Goal: Transaction & Acquisition: Purchase product/service

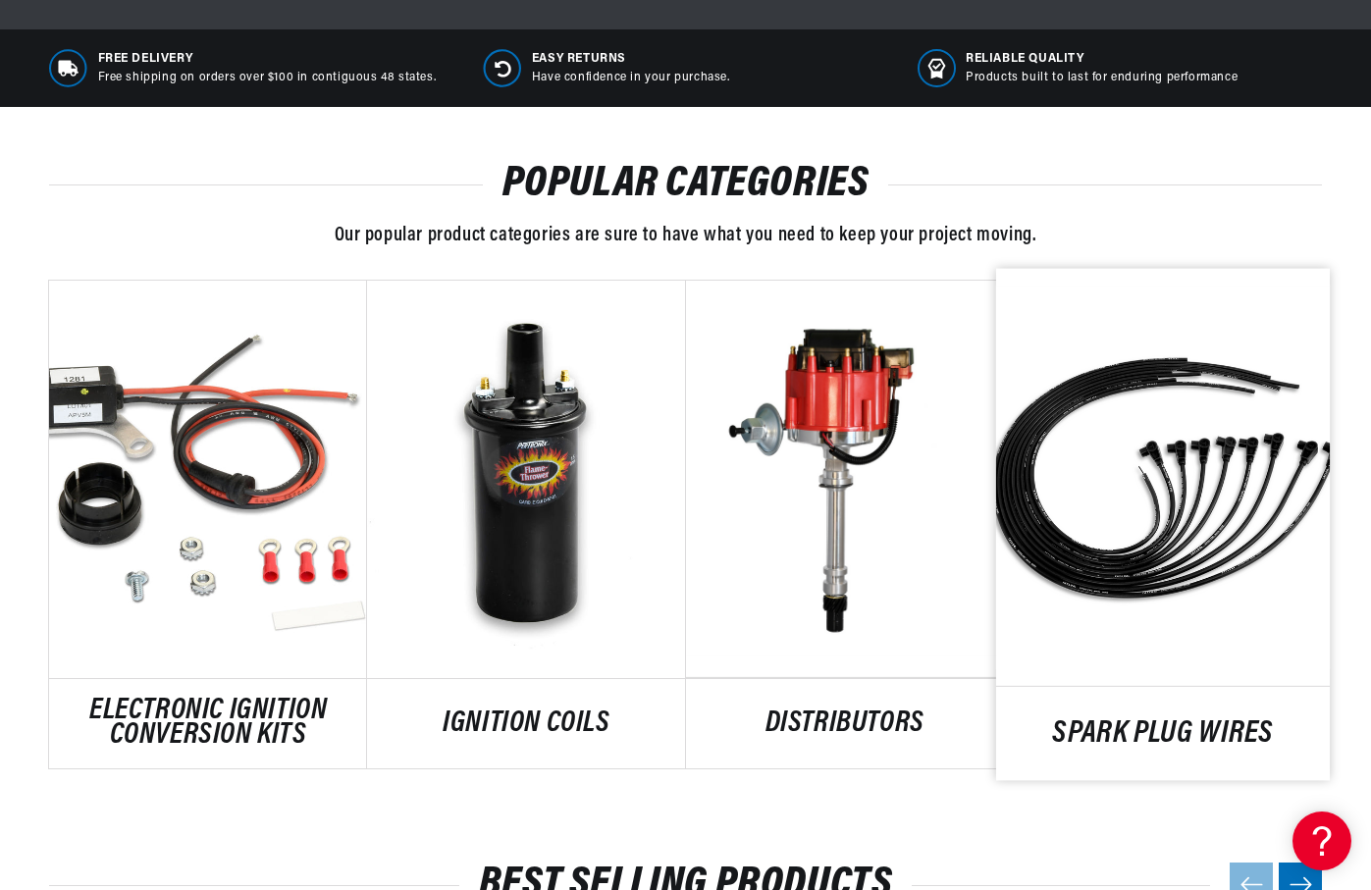
click at [1141, 720] on link "SPARK PLUG WIRES" at bounding box center [1163, 733] width 334 height 26
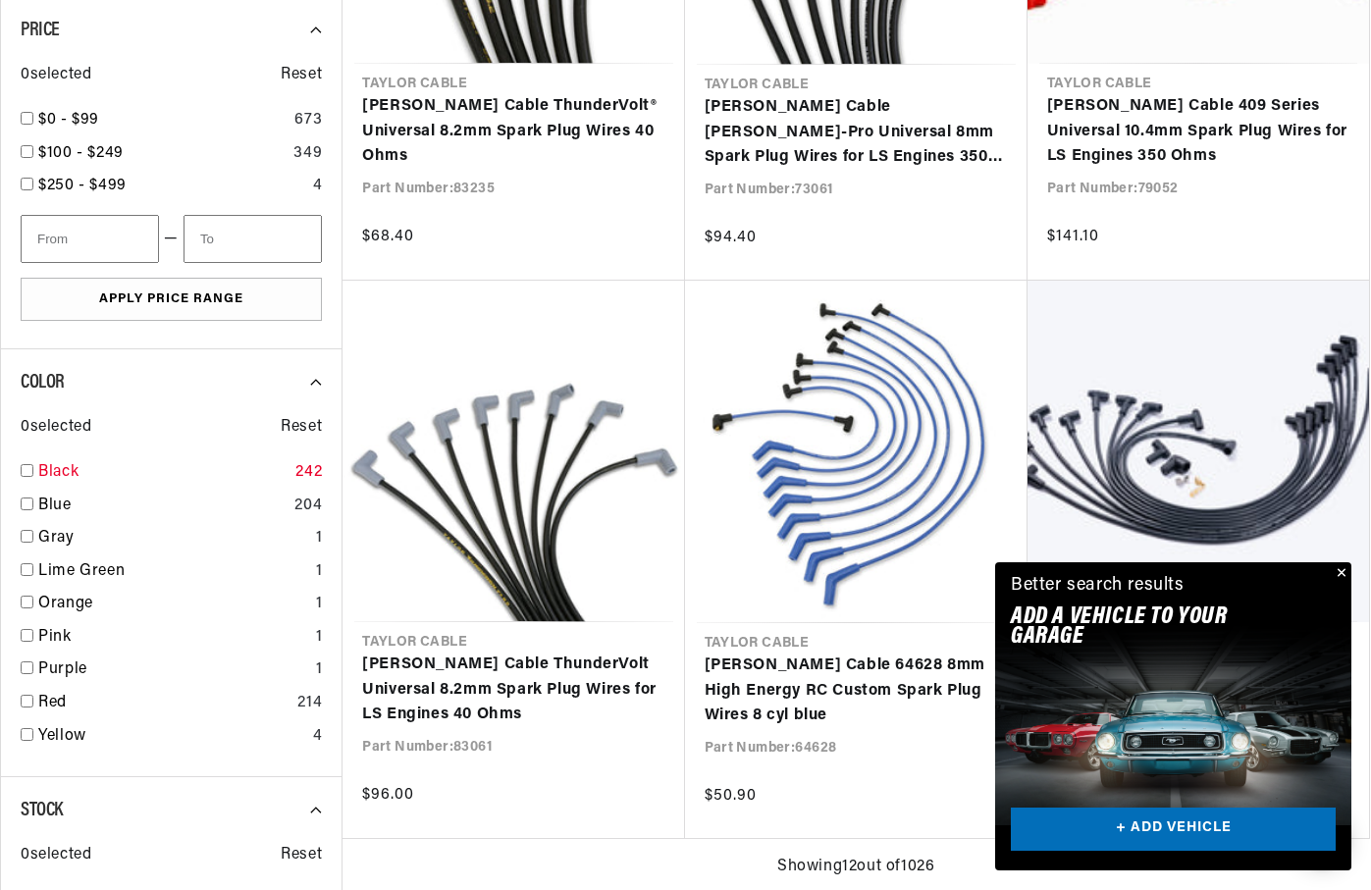
click at [25, 469] on input "checkbox" at bounding box center [27, 470] width 13 height 13
checkbox input "false"
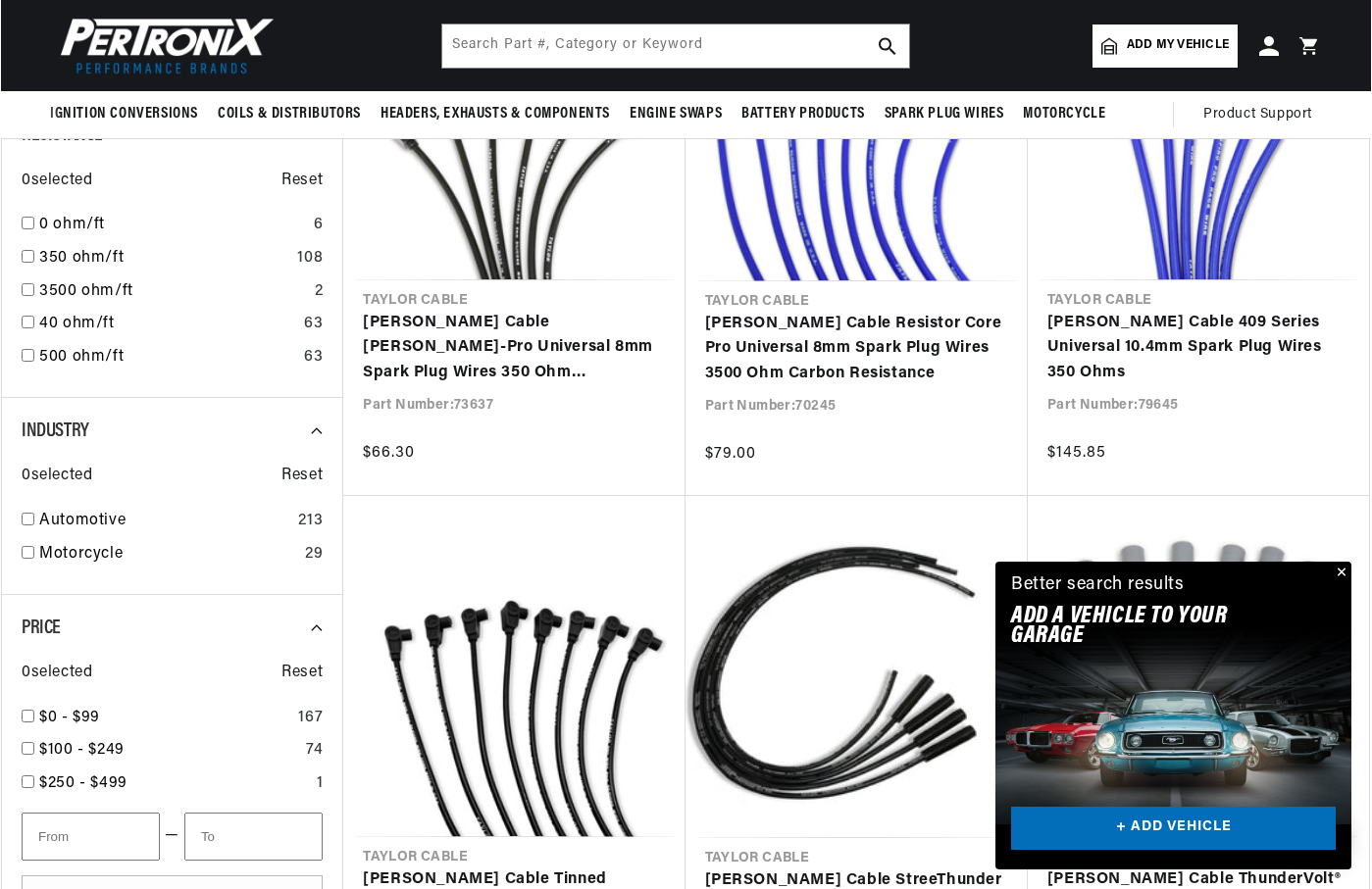
scroll to position [686, 0]
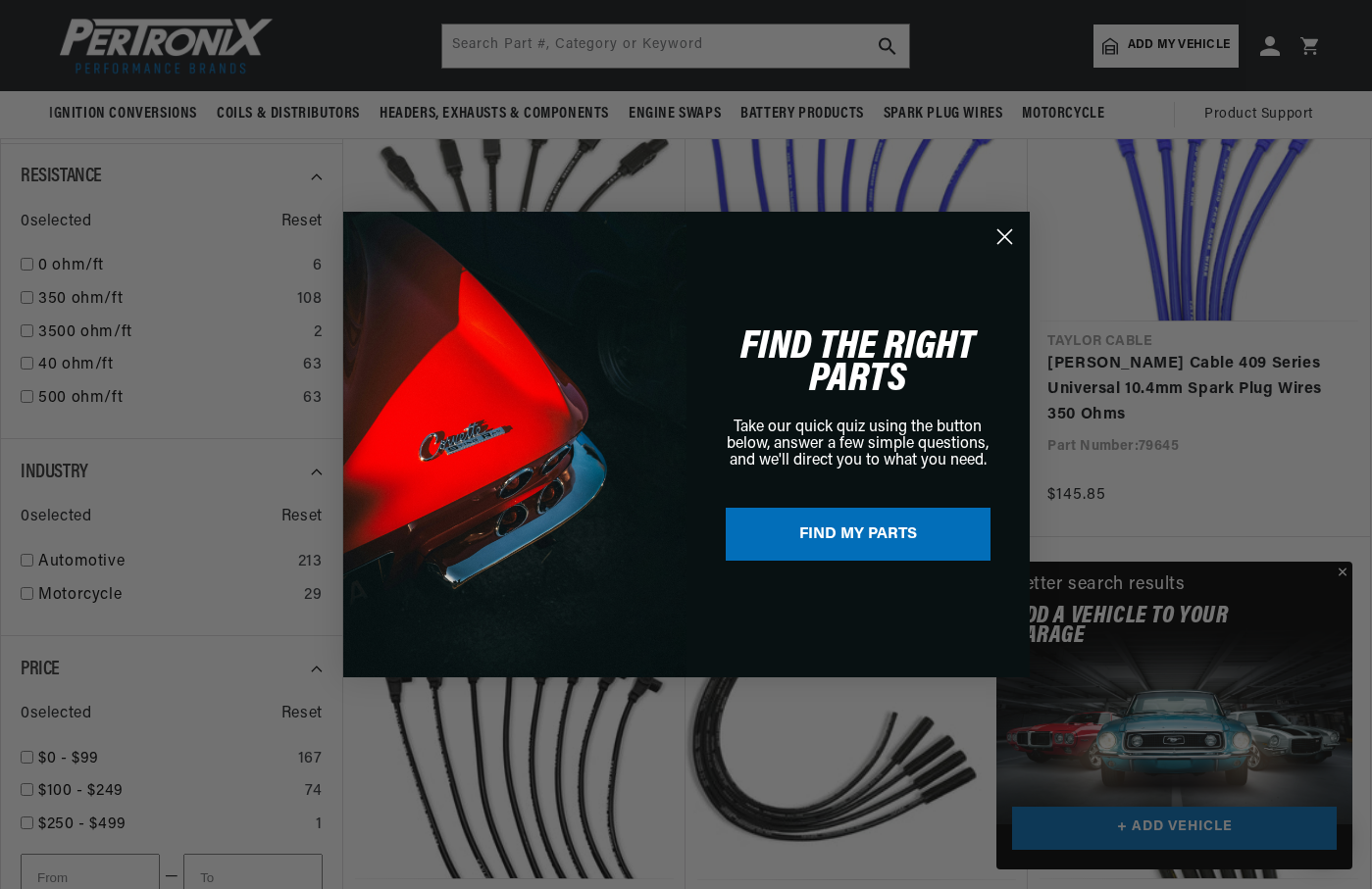
click at [26, 559] on div "Close dialog FIND THE RIGHT PARTS Take our quick quiz using the button below, a…" at bounding box center [686, 444] width 1372 height 889
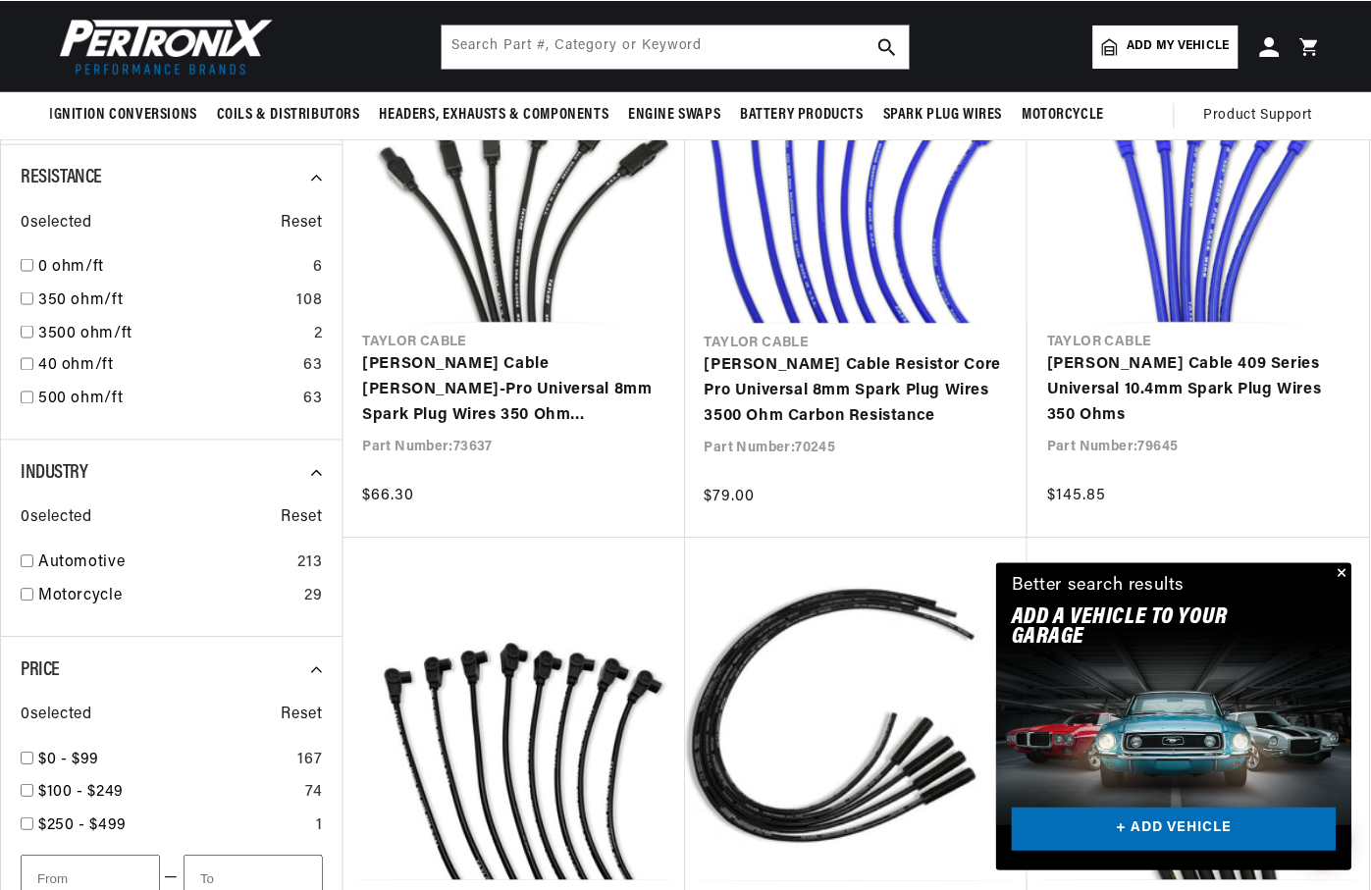
scroll to position [0, 0]
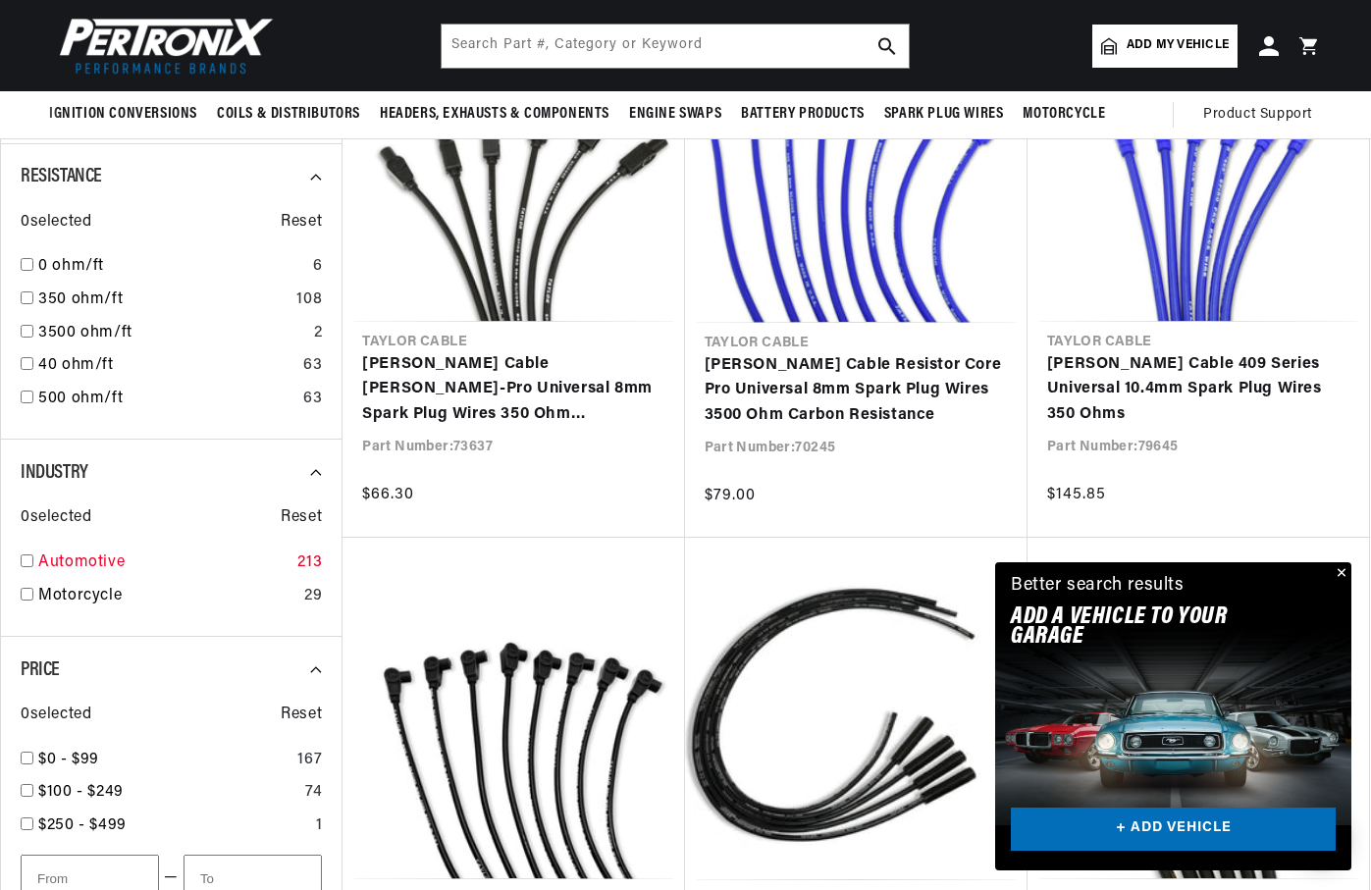
click at [26, 559] on input "checkbox" at bounding box center [27, 560] width 13 height 13
checkbox input "true"
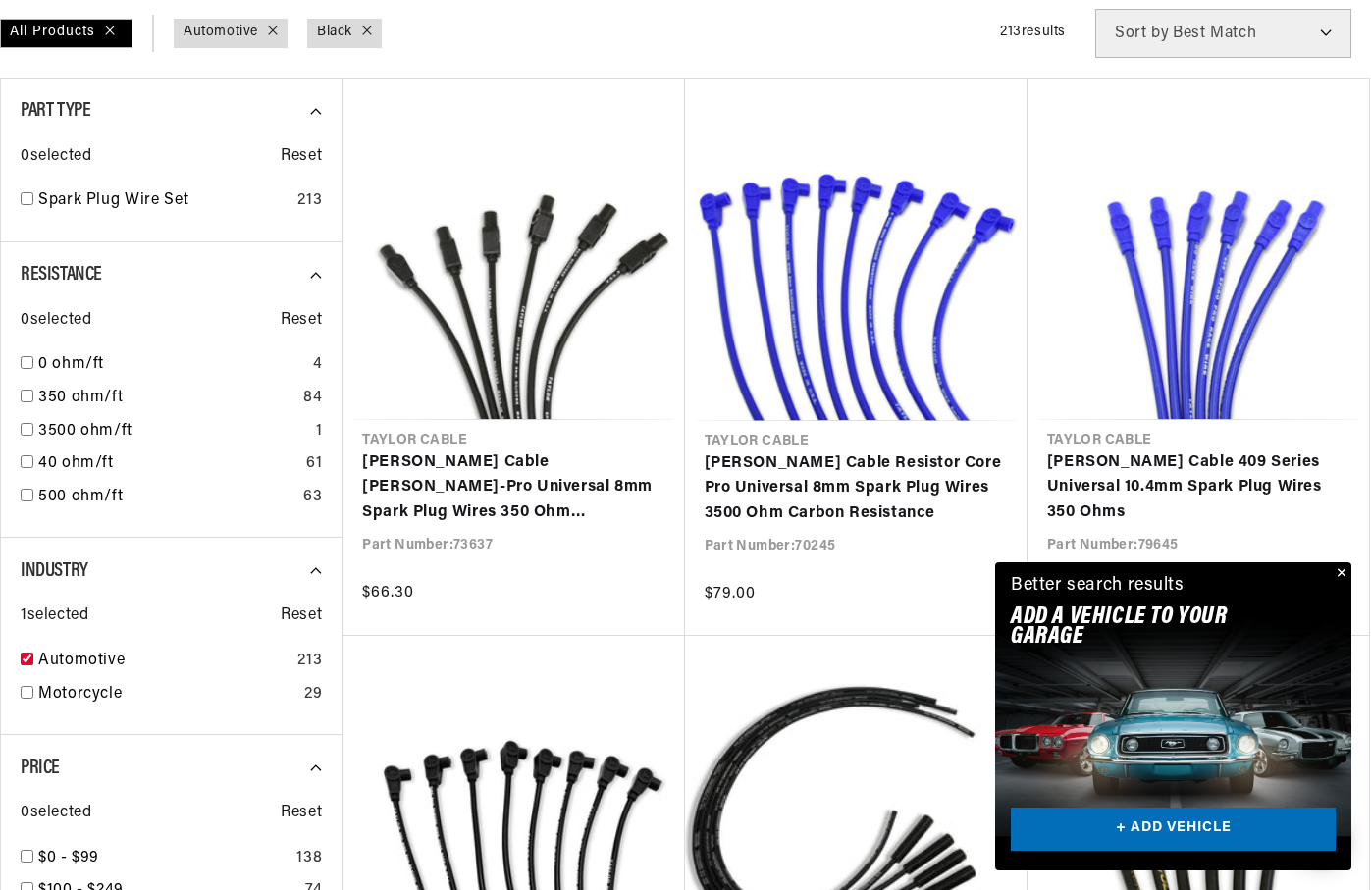
scroll to position [0, 595]
click at [1198, 832] on link "+ ADD VEHICLE" at bounding box center [1173, 830] width 325 height 44
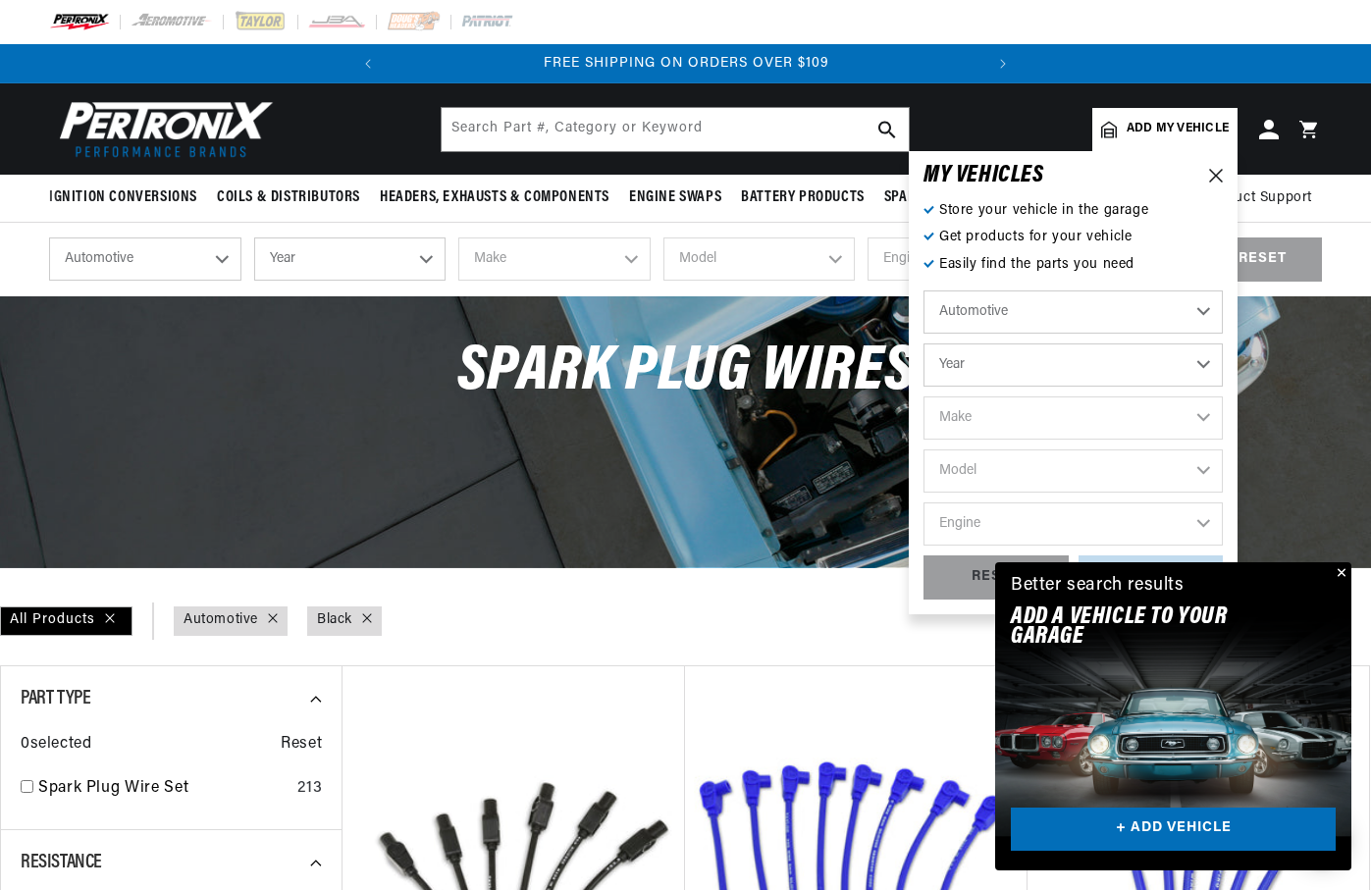
scroll to position [0, 0]
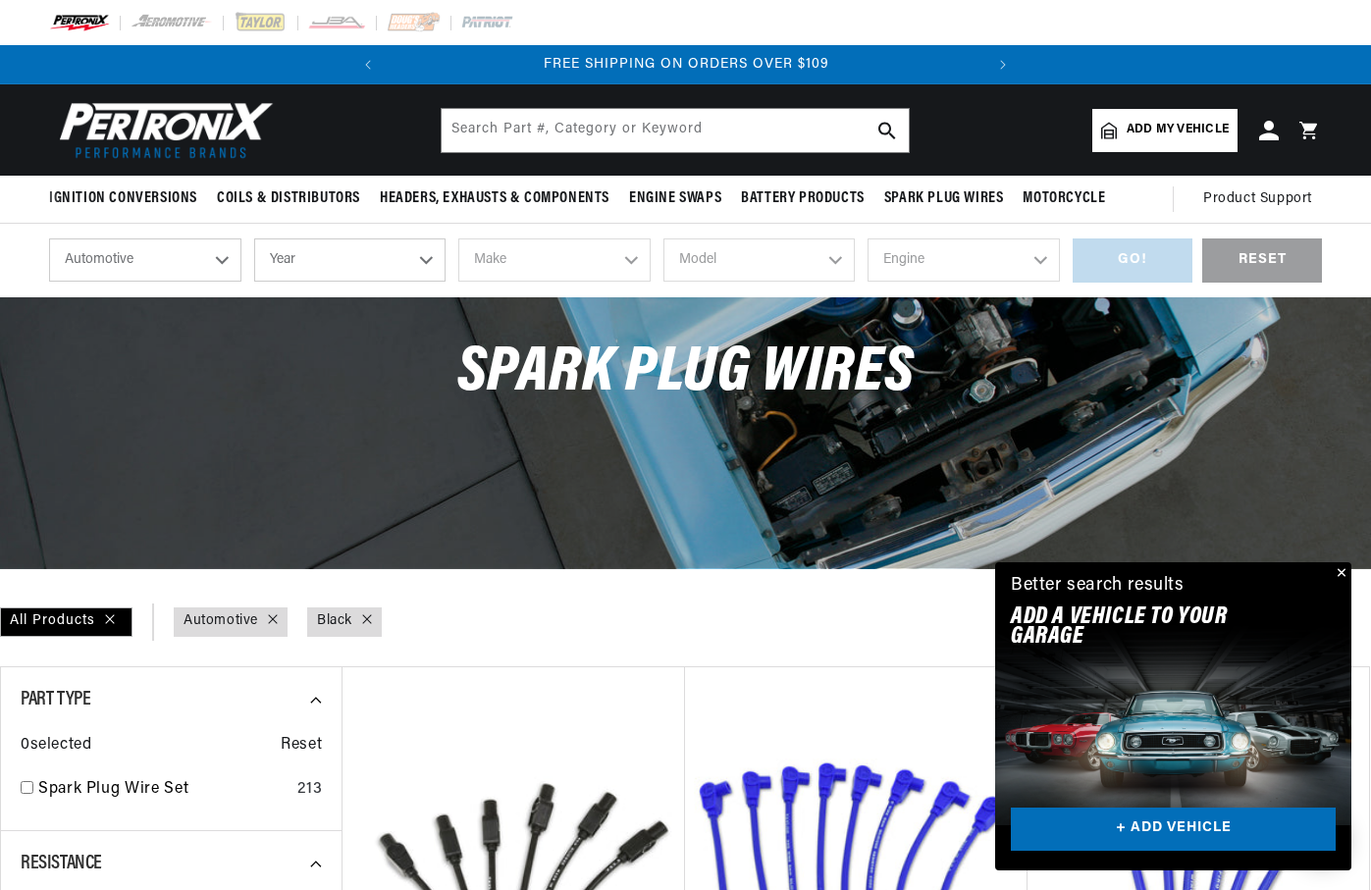
click at [1339, 572] on button "Close" at bounding box center [1340, 574] width 24 height 24
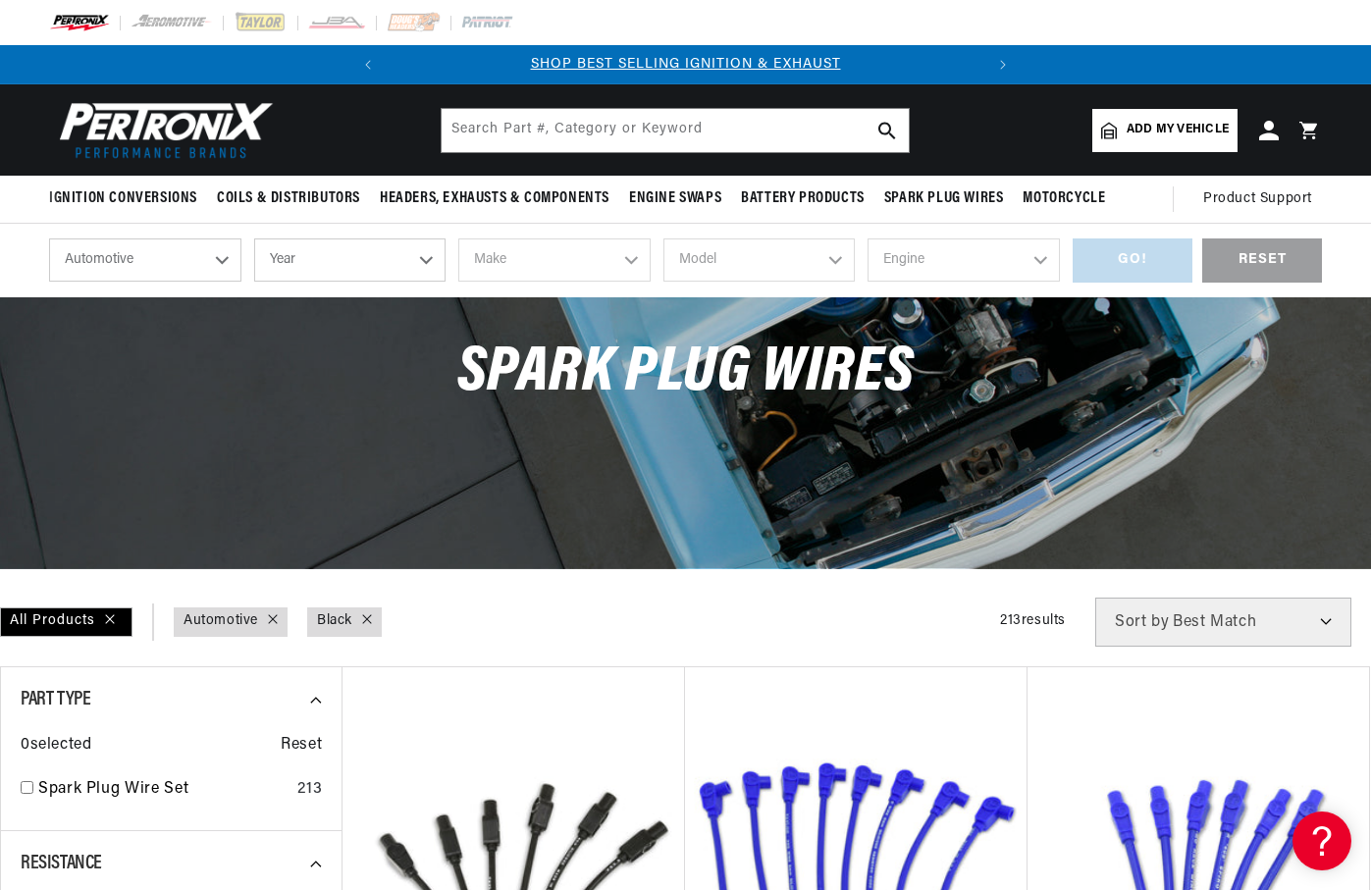
click at [419, 255] on select "Year 2026 2025 2024 2023 2022 2021 2020 2019 2018 2017 2016 2015 2014 2013 2012…" at bounding box center [350, 259] width 192 height 43
select select "1965"
click at [254, 238] on select "Year 2026 2025 2024 2023 2022 2021 2020 2019 2018 2017 2016 2015 2014 2013 2012…" at bounding box center [350, 259] width 192 height 43
select select "1965"
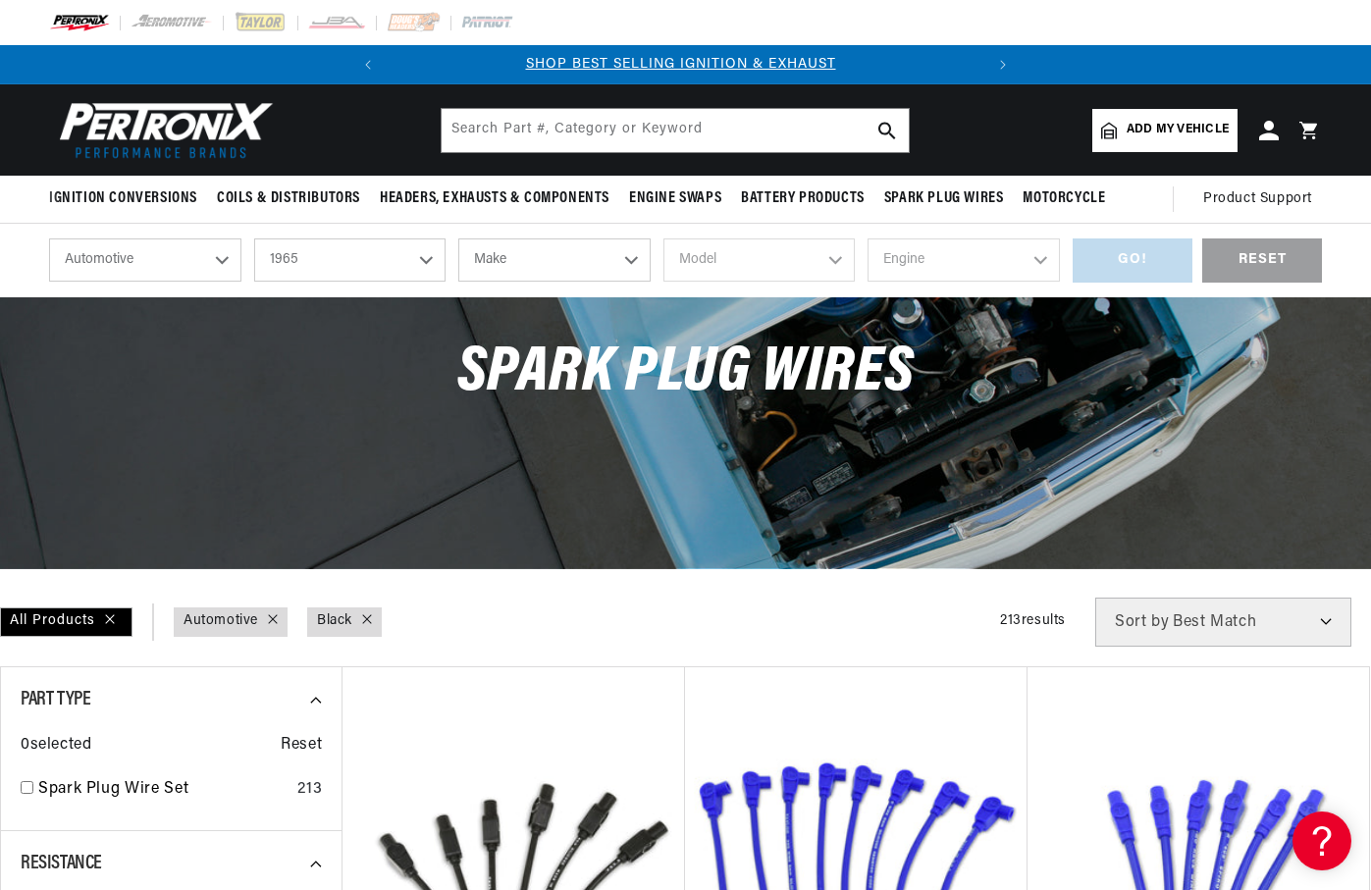
scroll to position [0, 0]
click at [637, 259] on select "Make Alfa Romeo American Motors Aston Martin Austin Austin Healey Avanti Bentle…" at bounding box center [554, 259] width 192 height 43
select select "Ford"
click at [458, 238] on select "Make Alfa Romeo American Motors Aston Martin Austin Austin Healey Avanti Bentle…" at bounding box center [554, 259] width 192 height 43
select select "Ford"
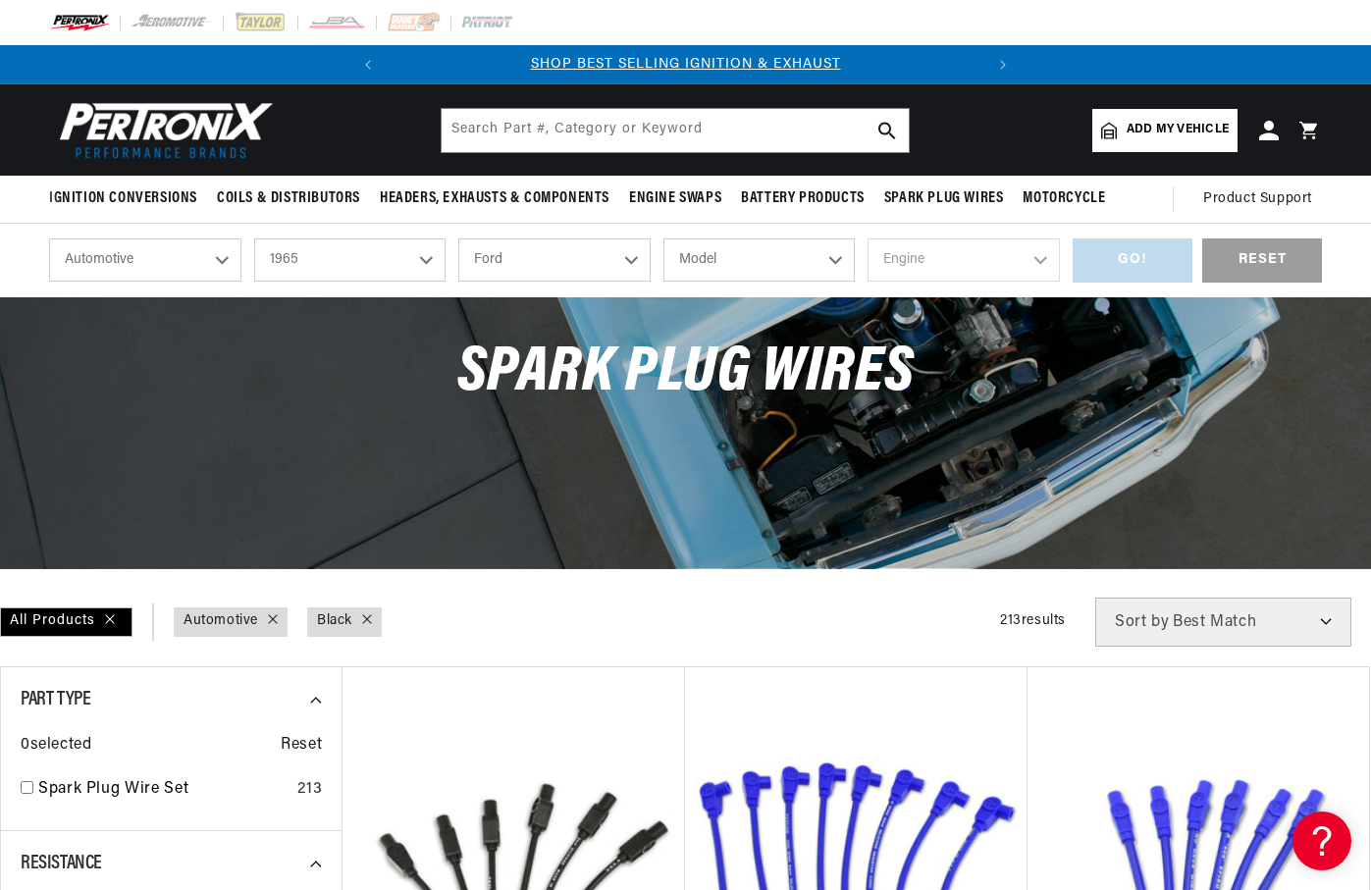
click at [826, 254] on select "Model Club Wagon Country Sedan Country Squire Custom Custom 500 Econoline F-100…" at bounding box center [759, 259] width 192 height 43
select select "Mustang"
click at [663, 238] on select "Model Club Wagon Country Sedan Country Squire Custom Custom 500 Econoline F-100…" at bounding box center [759, 259] width 192 height 43
select select "Mustang"
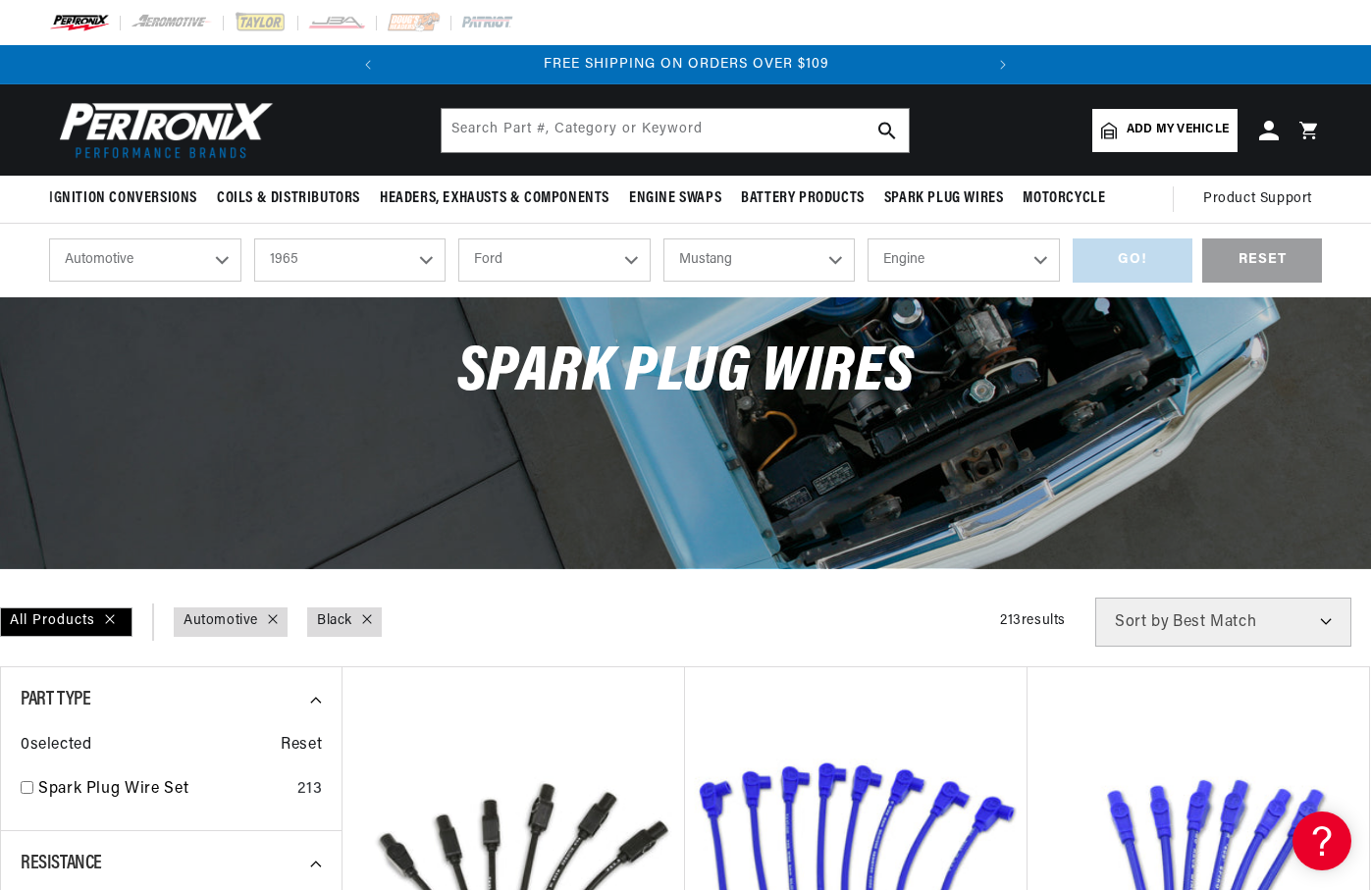
click at [1040, 250] on select "Engine 4.1L 170cid / 2.8L 200cid / 3.3L 260cid / 4.3L 289cid / 4.7L 302cid / 5.…" at bounding box center [963, 259] width 192 height 43
select select "289cid-4.7L"
click at [867, 238] on select "Engine 4.1L 170cid / 2.8L 200cid / 3.3L 260cid / 4.3L 289cid / 4.7L 302cid / 5.…" at bounding box center [963, 259] width 192 height 43
select select "289cid-4.7L"
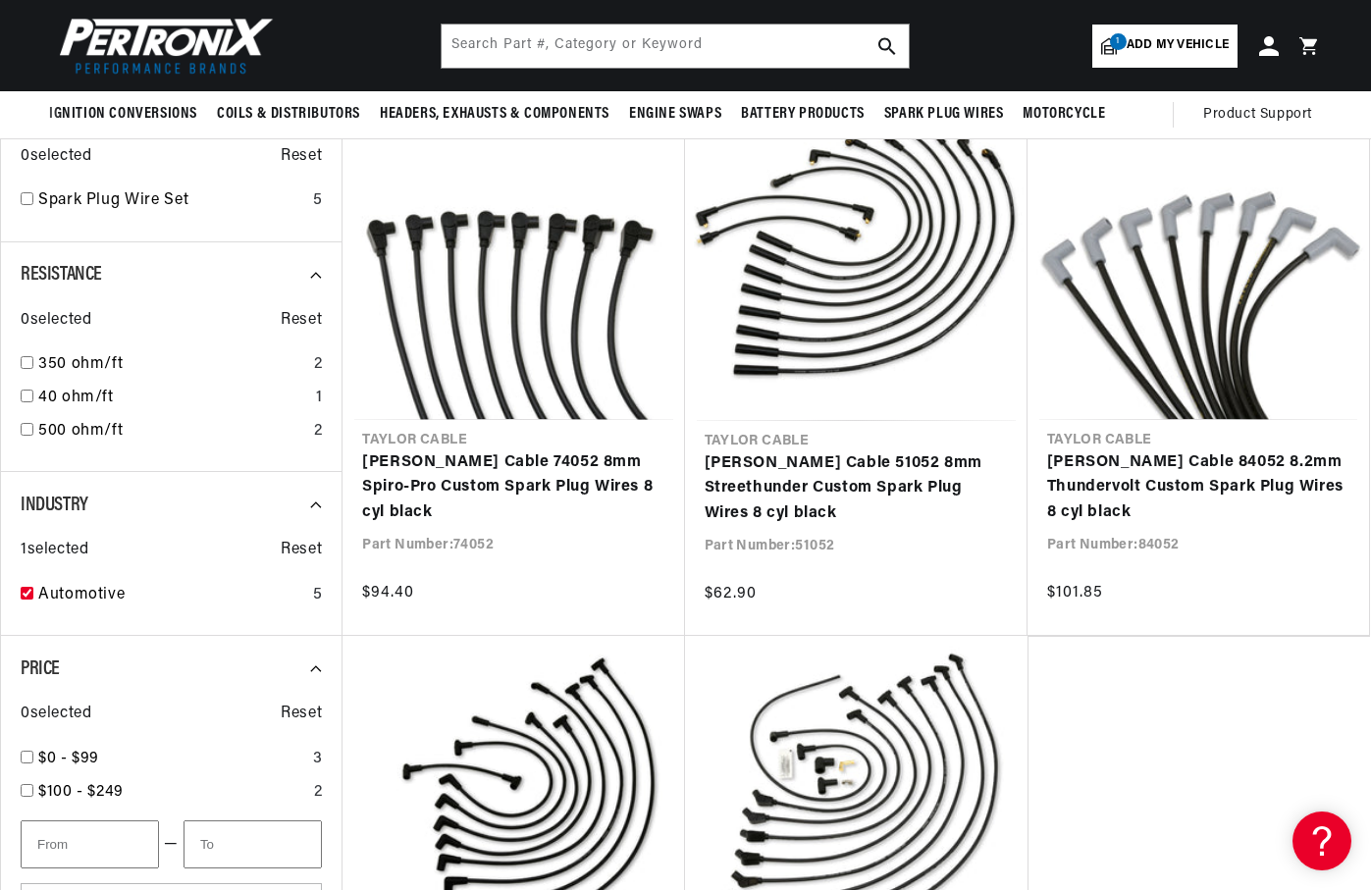
scroll to position [0, 595]
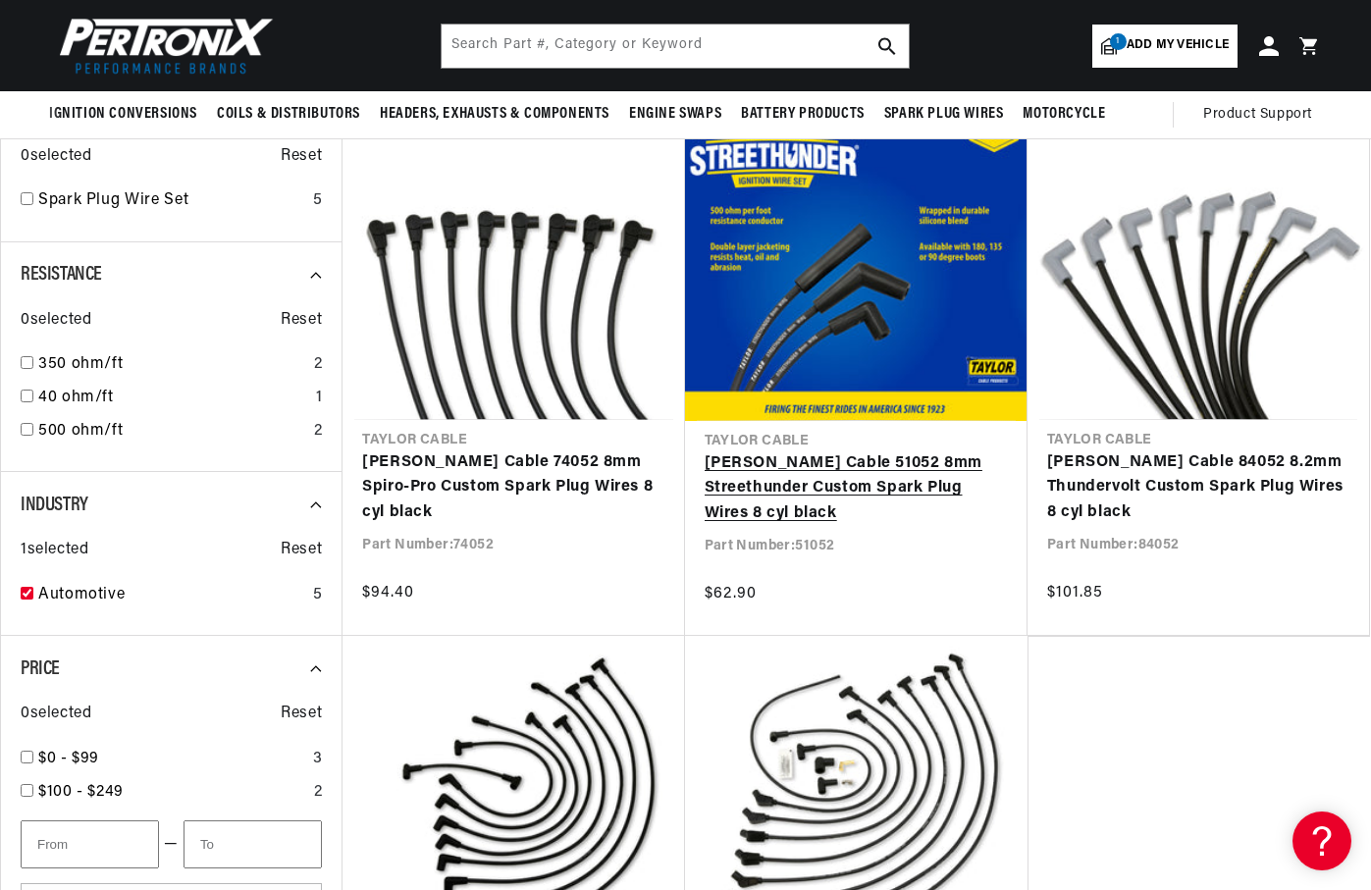
click at [828, 451] on link "Taylor Cable 51052 8mm Streethunder Custom Spark Plug Wires 8 cyl black" at bounding box center [856, 489] width 303 height 76
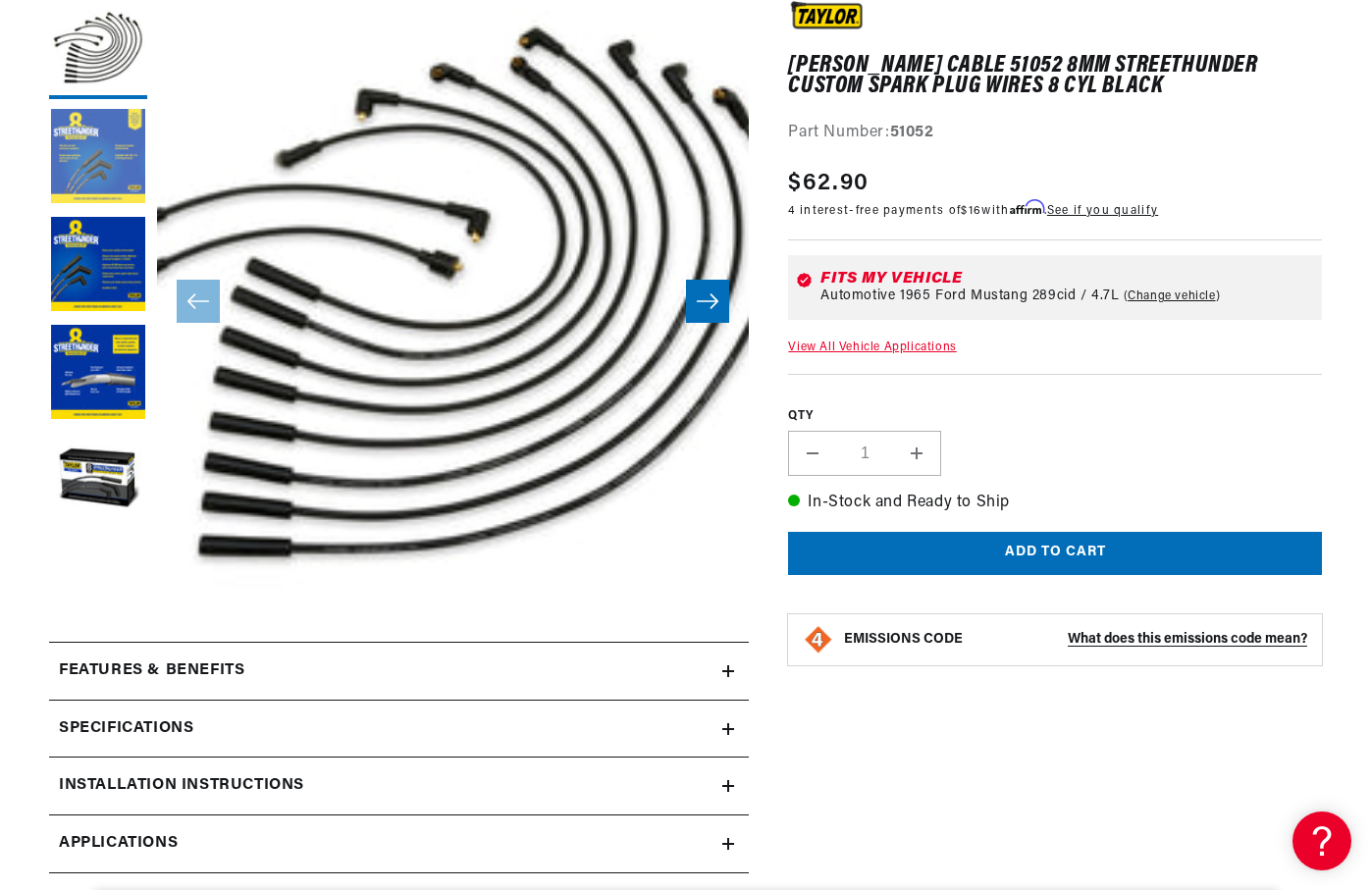
click at [77, 161] on button "Load image 2 in gallery view" at bounding box center [98, 158] width 98 height 98
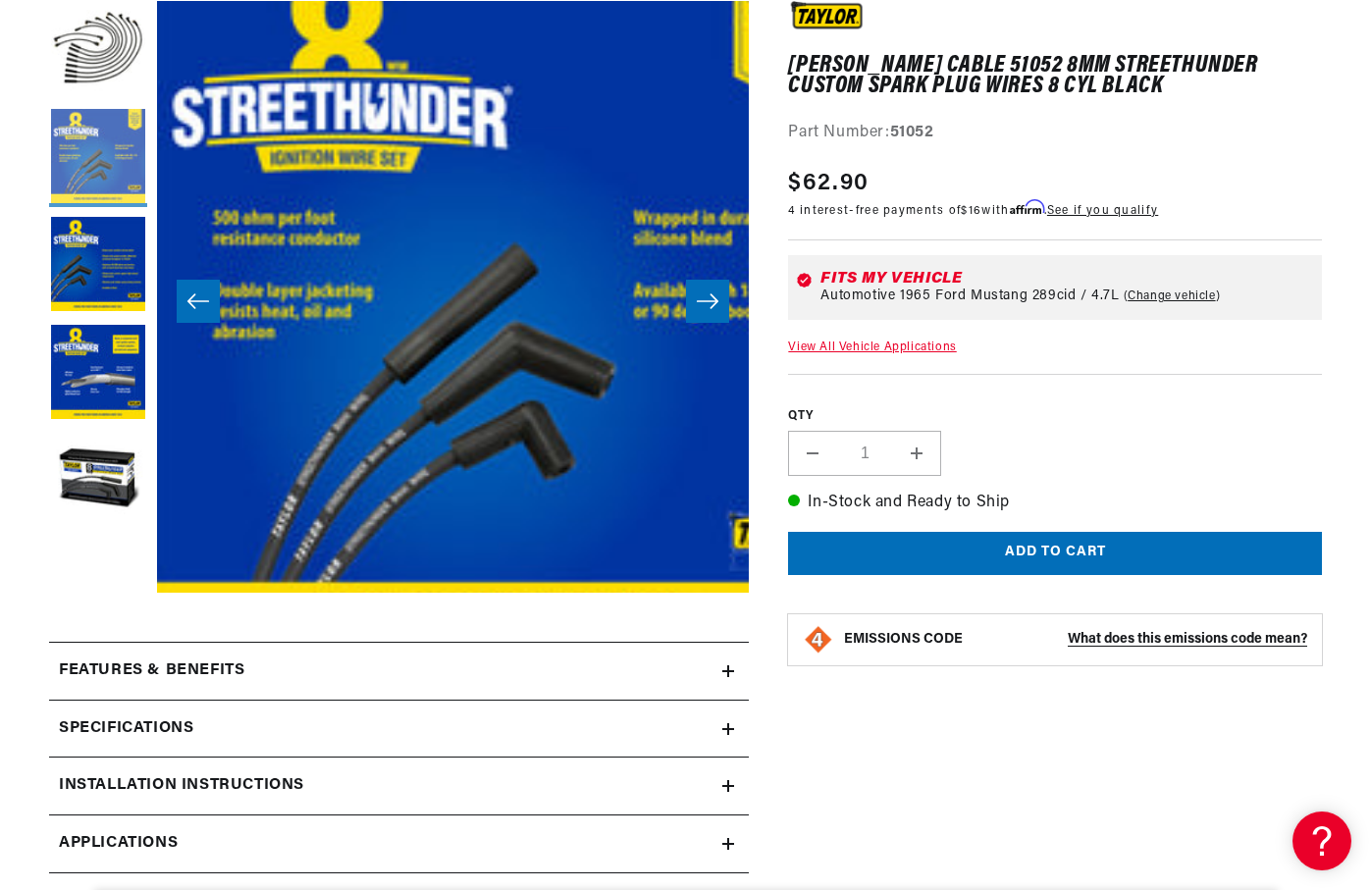
scroll to position [0, 592]
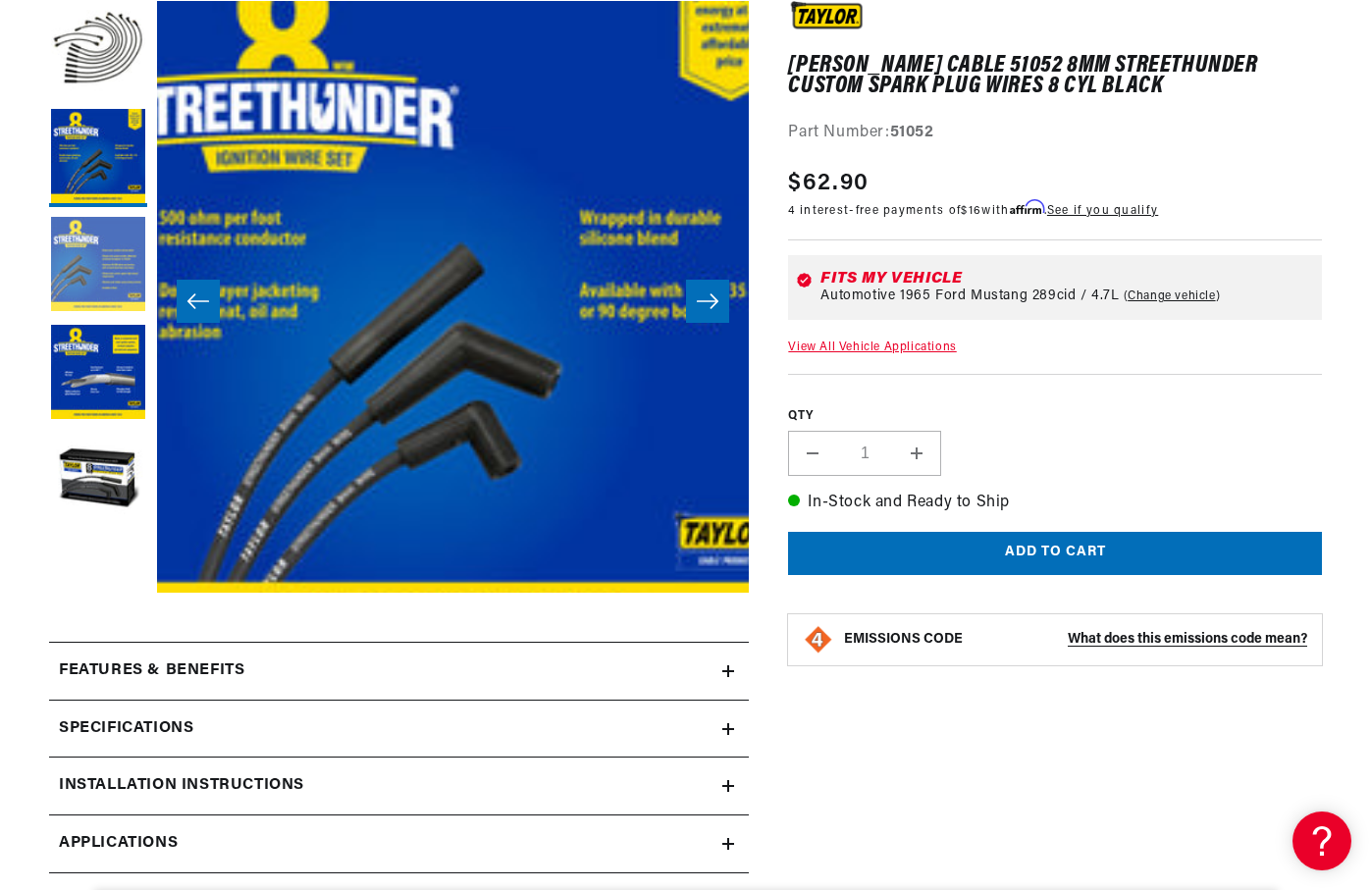
click at [96, 257] on button "Load image 3 in gallery view" at bounding box center [98, 266] width 98 height 98
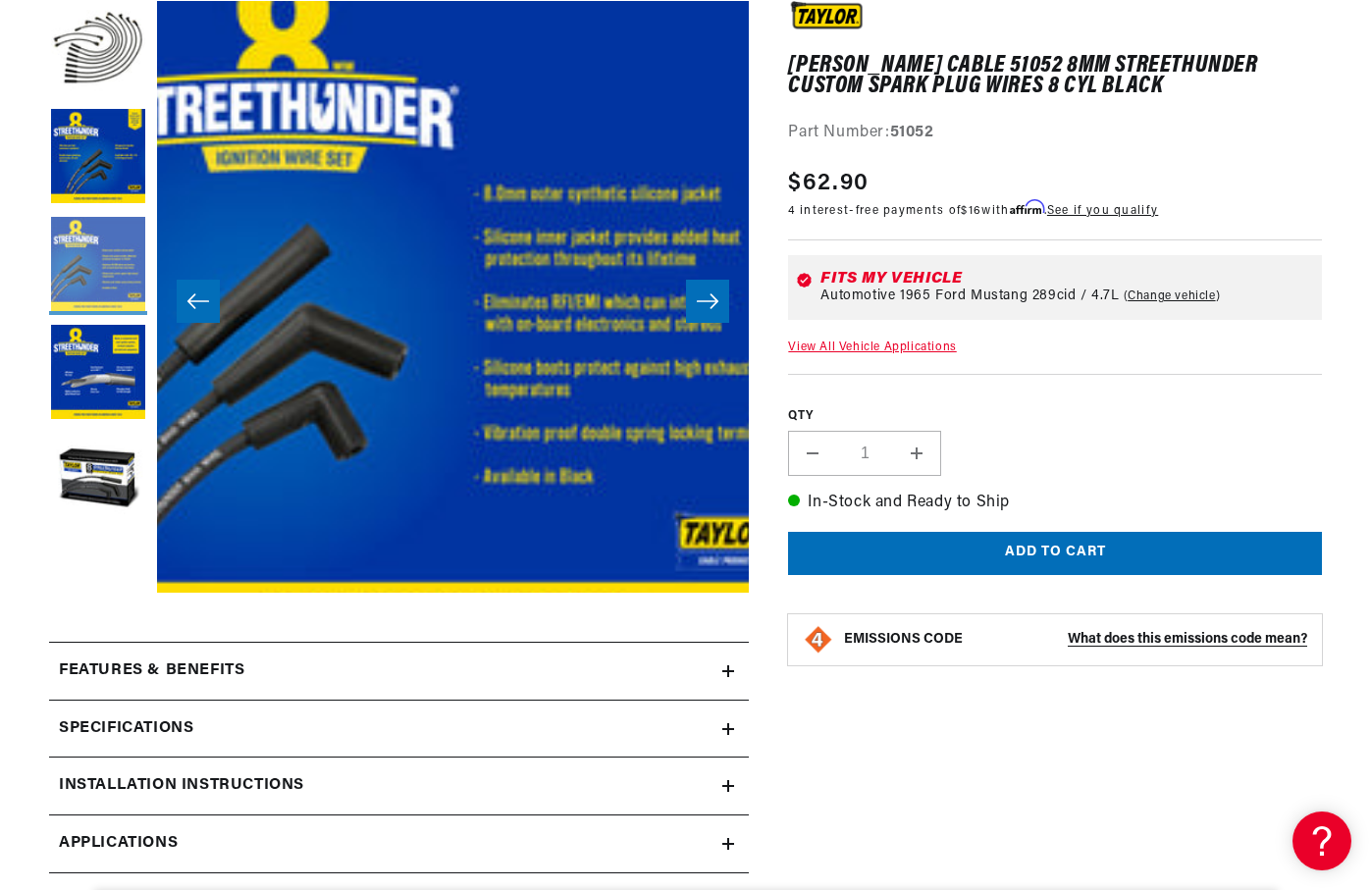
scroll to position [0, 595]
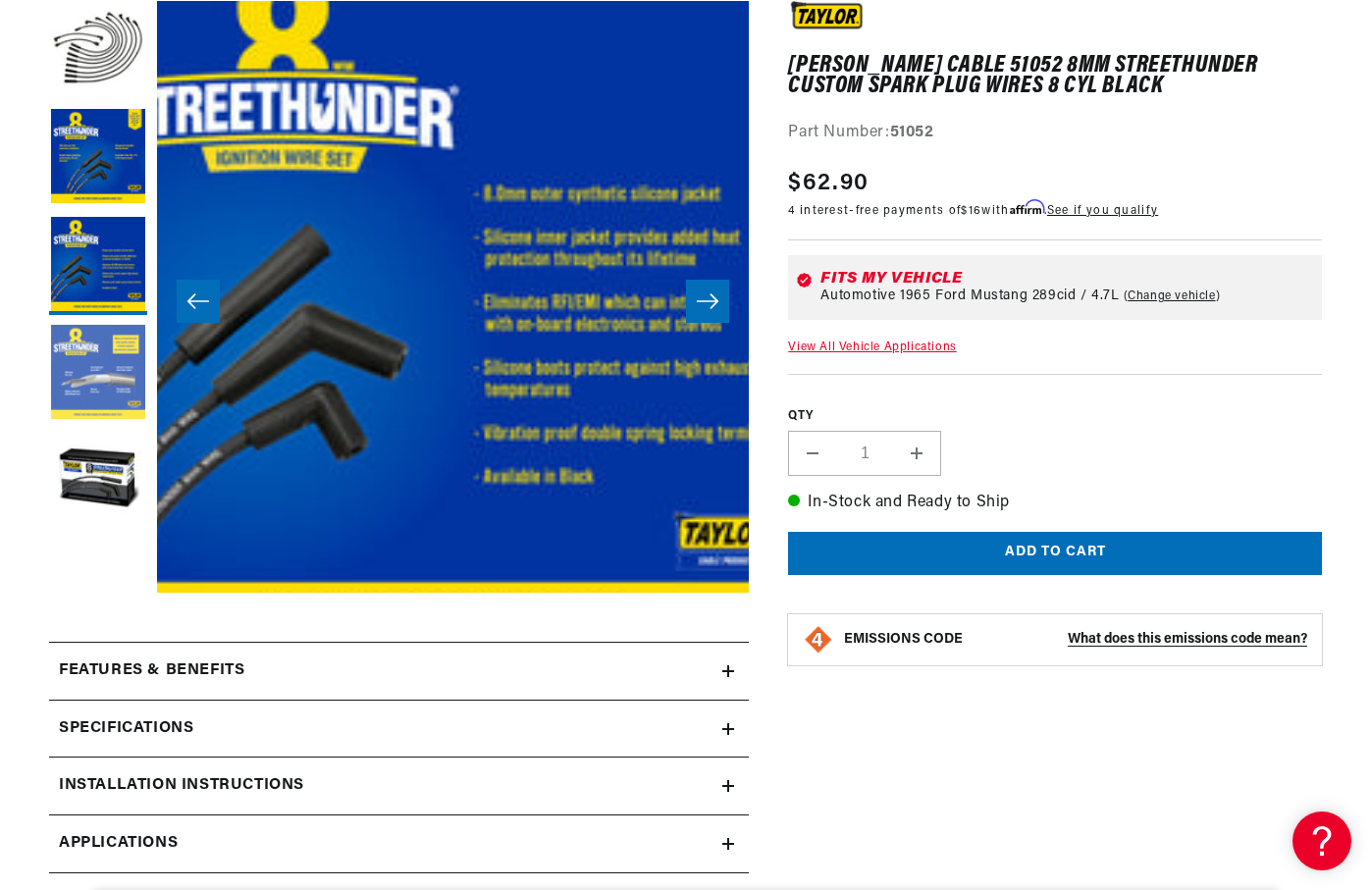
click at [94, 377] on button "Load image 4 in gallery view" at bounding box center [98, 374] width 98 height 98
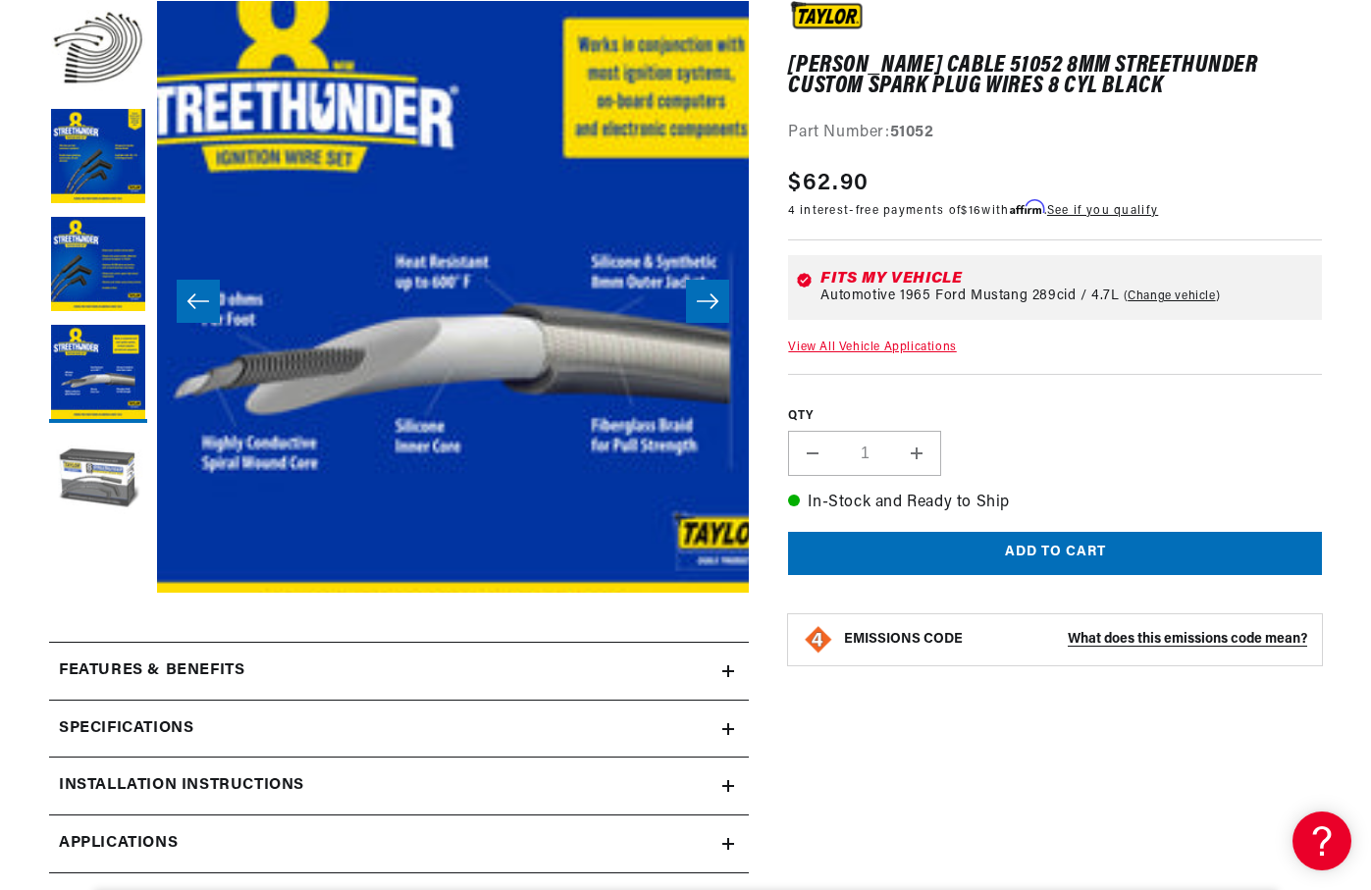
scroll to position [0, 5]
click at [89, 488] on button "Load image 5 in gallery view" at bounding box center [98, 482] width 98 height 98
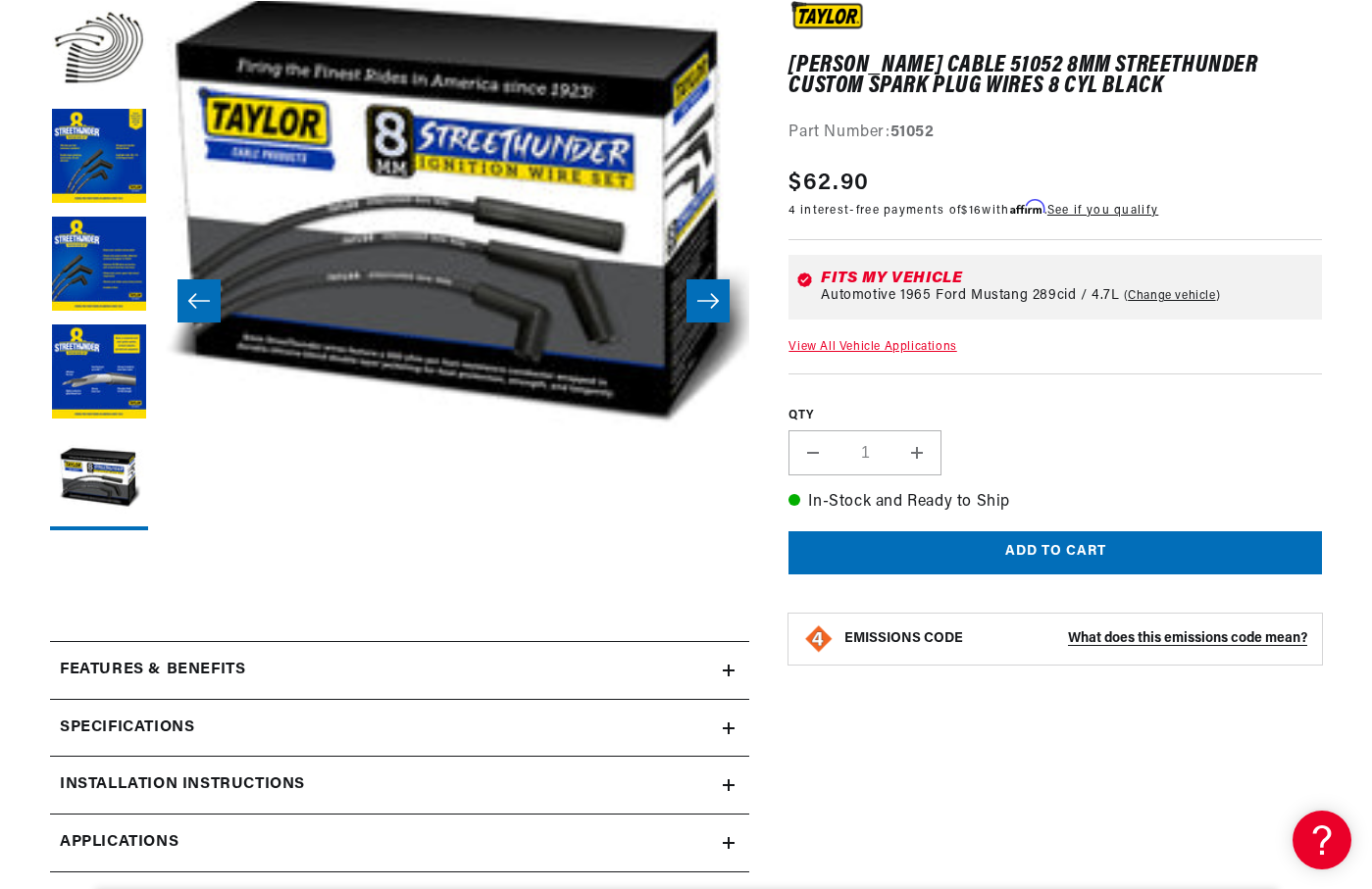
scroll to position [0, 0]
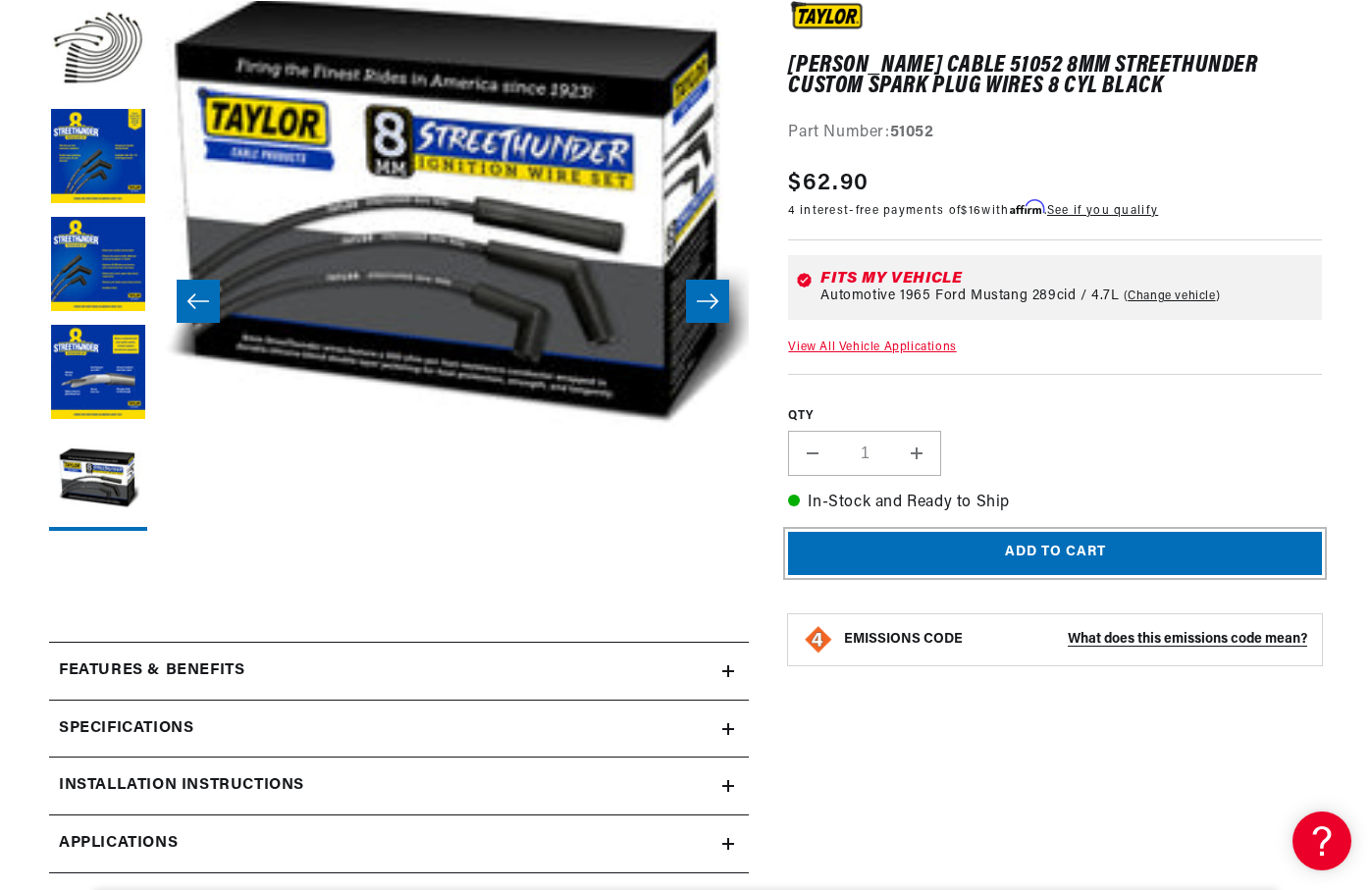
click at [1100, 557] on button "Add to cart" at bounding box center [1055, 554] width 534 height 44
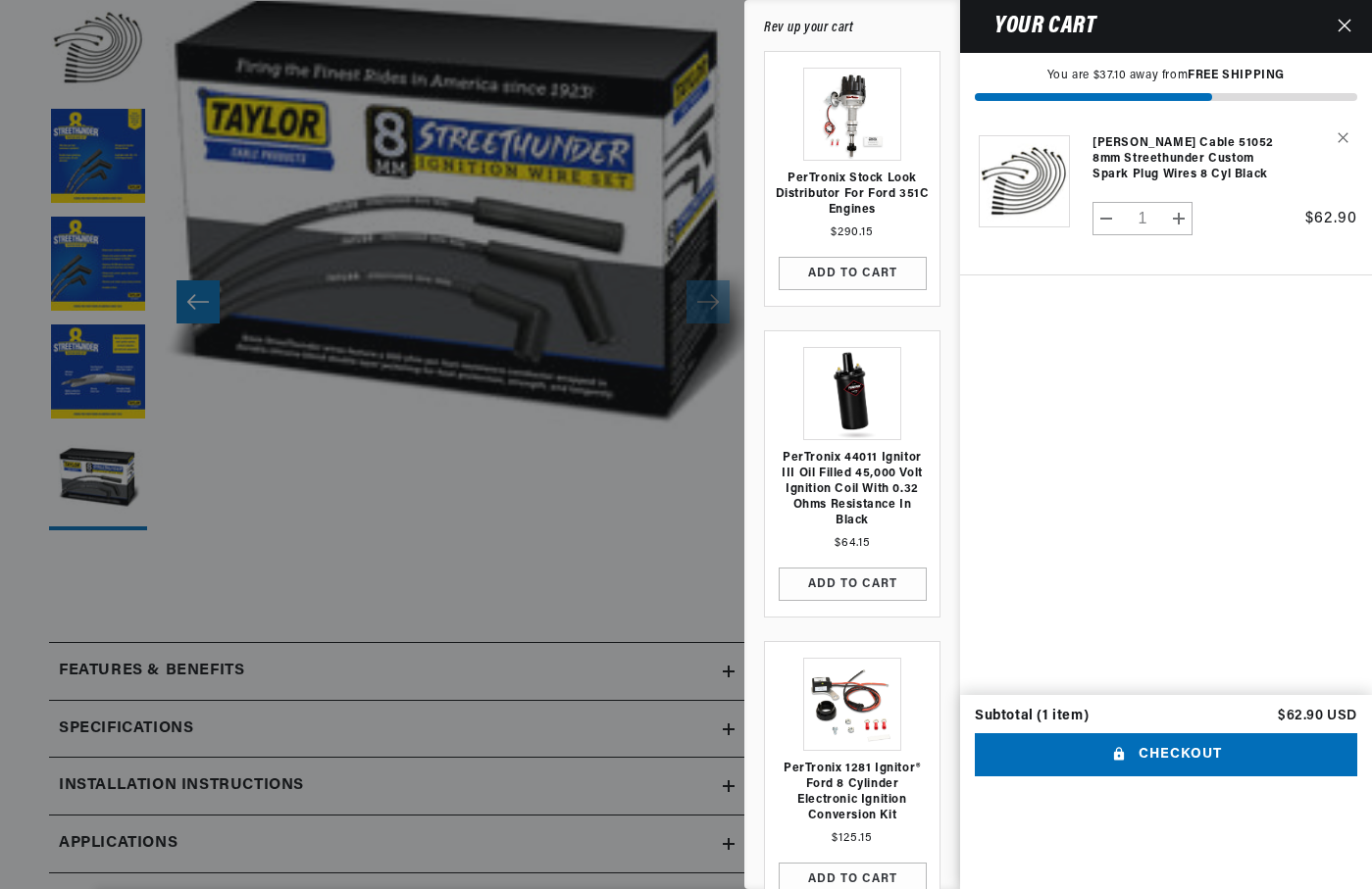
scroll to position [0, 595]
